Goal: Information Seeking & Learning: Learn about a topic

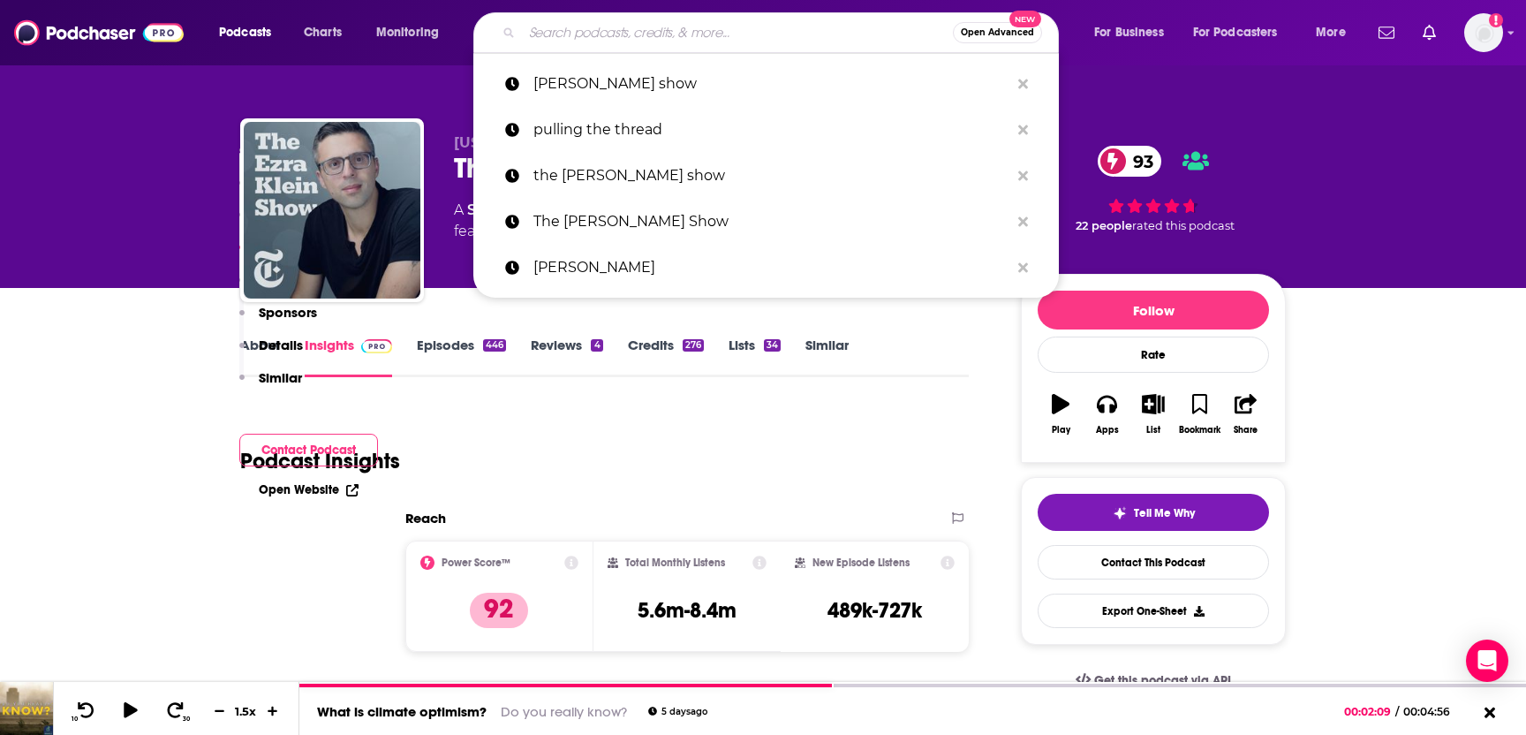
click at [593, 34] on input "Search podcasts, credits, & more..." at bounding box center [737, 33] width 431 height 28
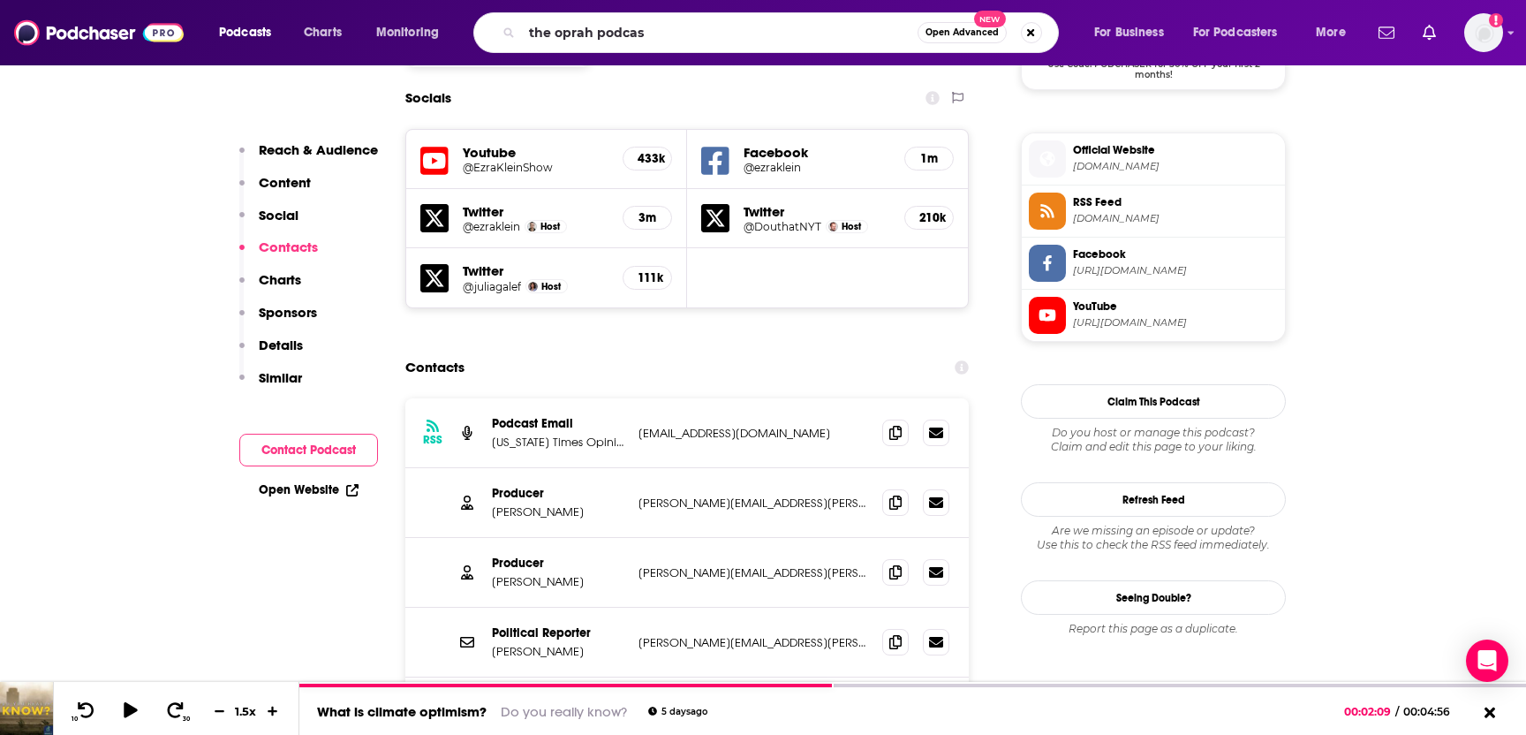
type input "the oprah podcast"
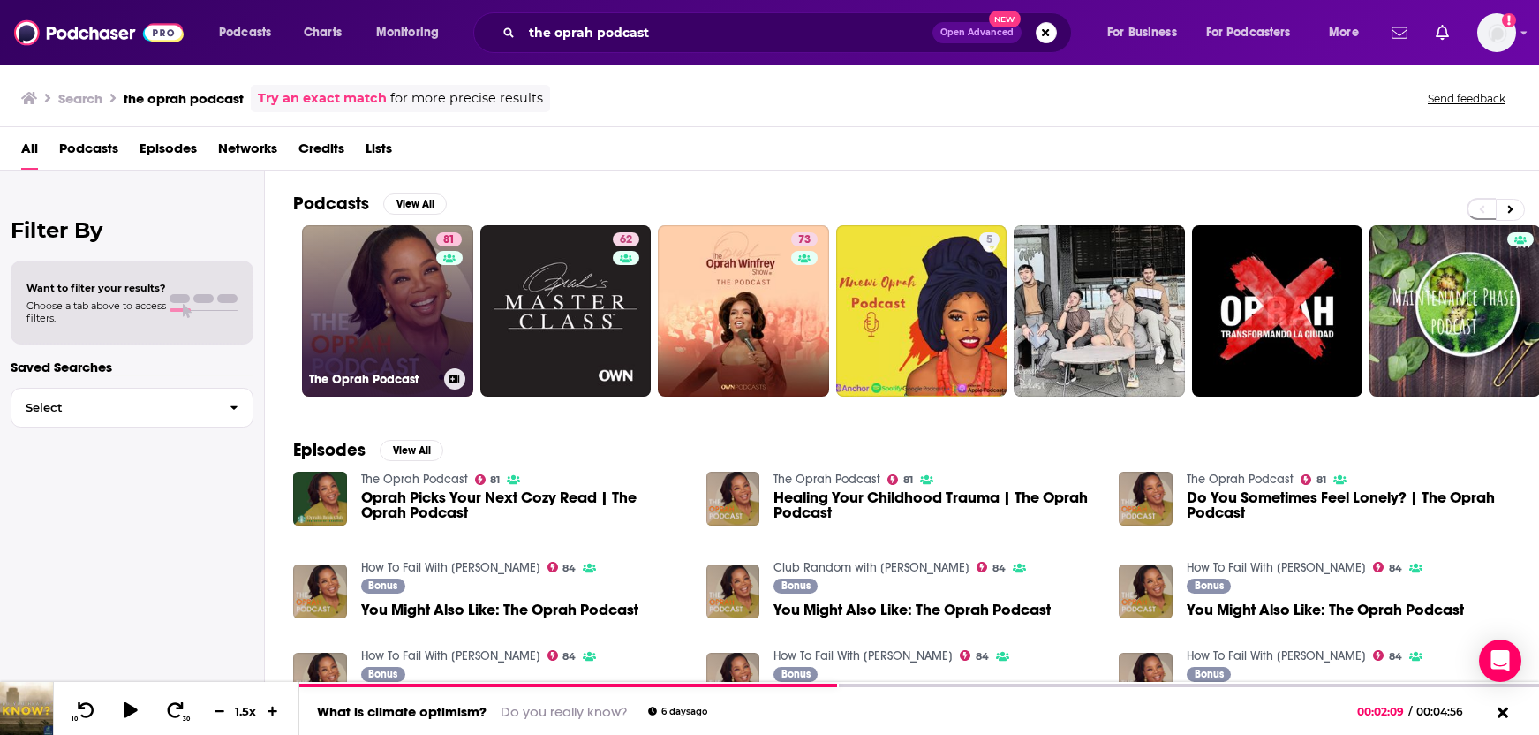
click at [354, 340] on link "81 The Oprah Podcast" at bounding box center [387, 310] width 171 height 171
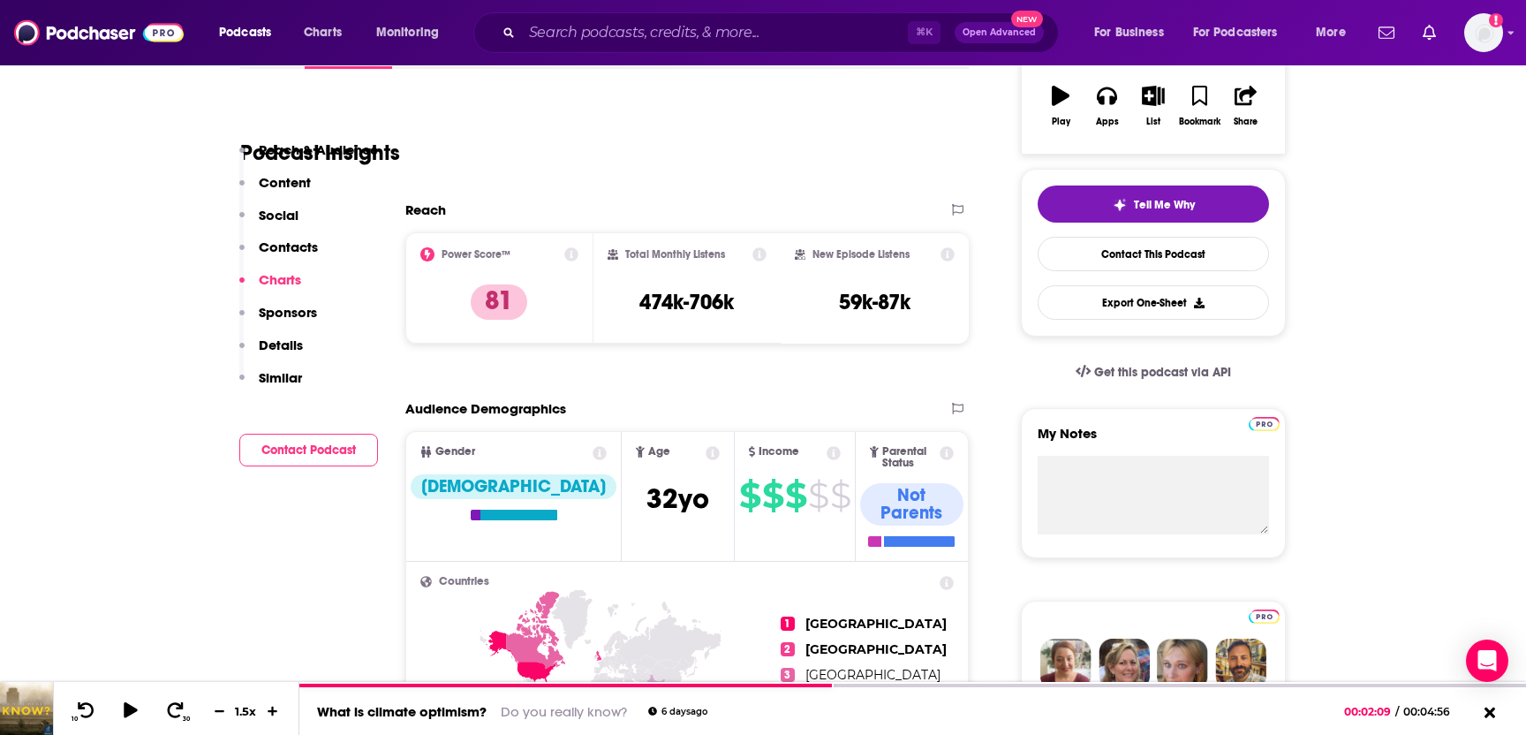
scroll to position [1866, 0]
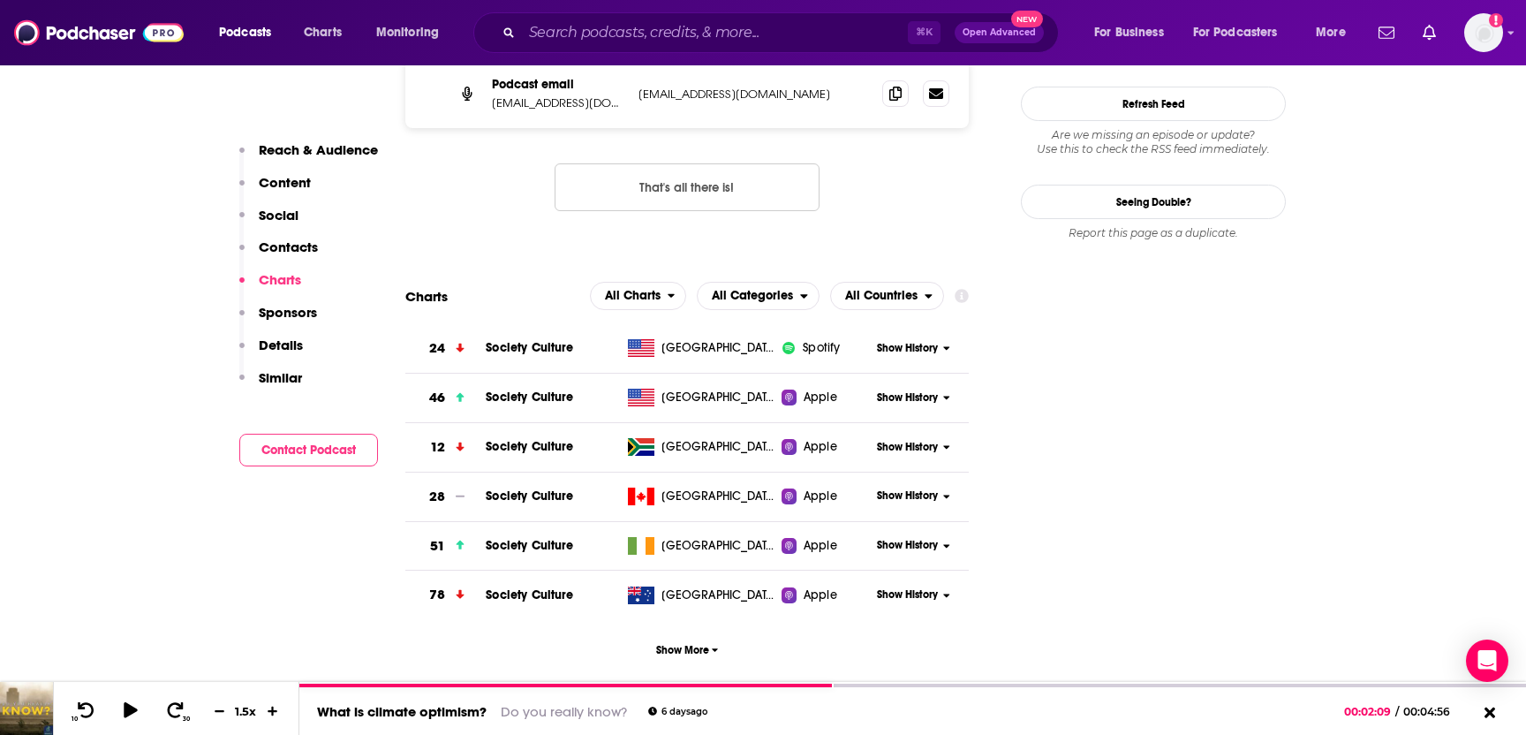
click at [301, 243] on p "Contacts" at bounding box center [288, 246] width 59 height 17
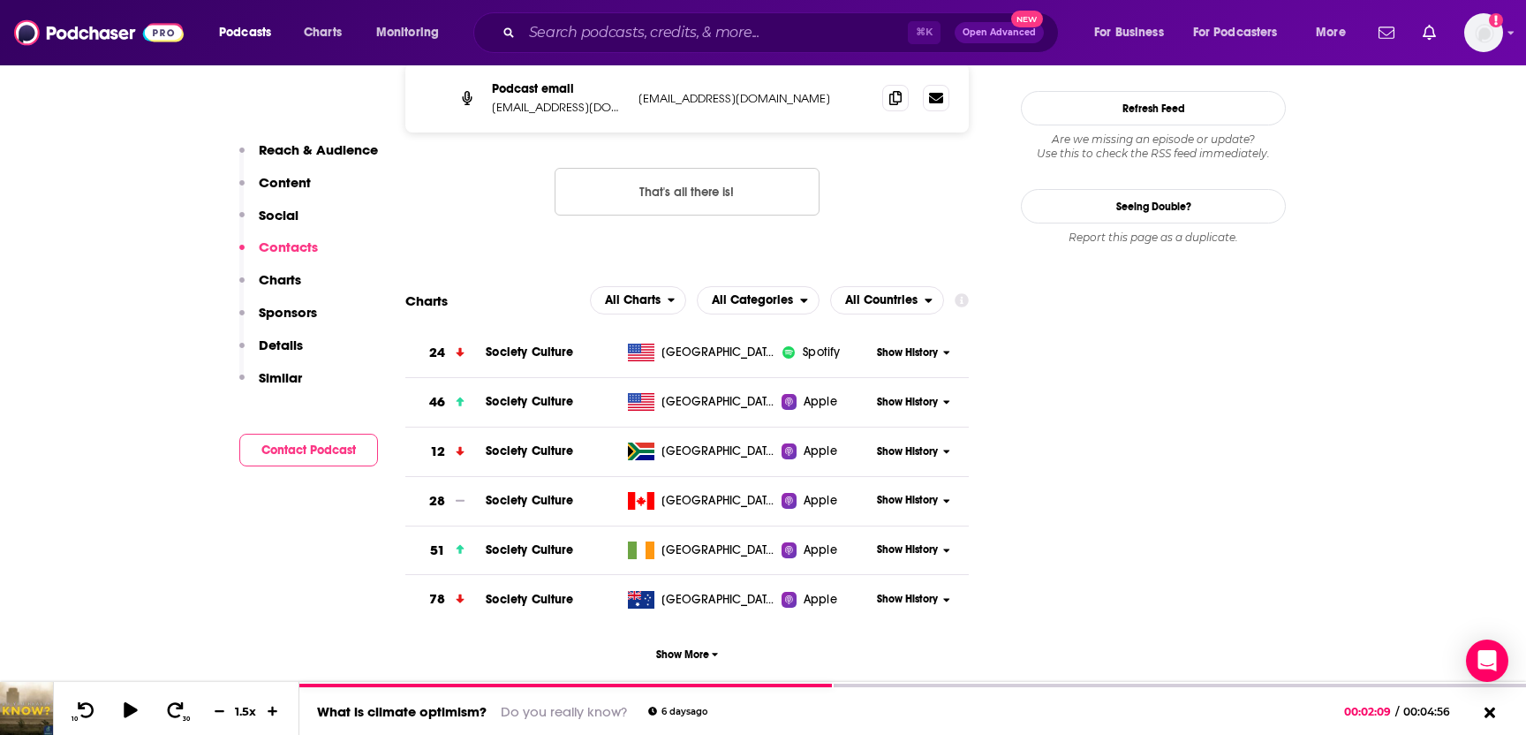
scroll to position [1552, 0]
